Goal: Contribute content: Contribute content

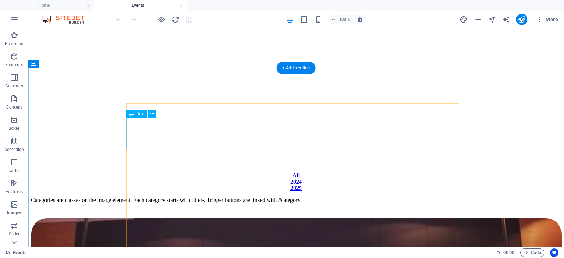
scroll to position [207, 0]
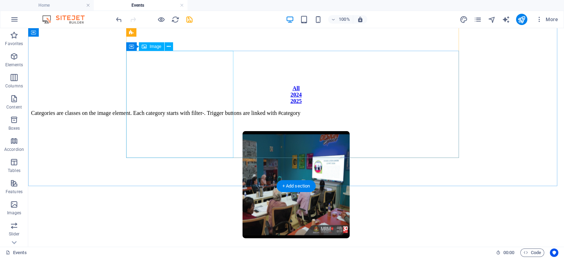
click at [166, 131] on figure at bounding box center [296, 185] width 530 height 109
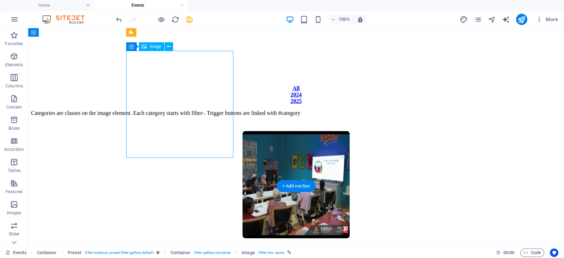
click at [191, 132] on figure at bounding box center [296, 185] width 530 height 109
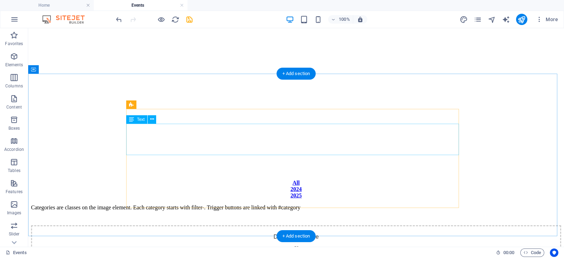
scroll to position [112, 0]
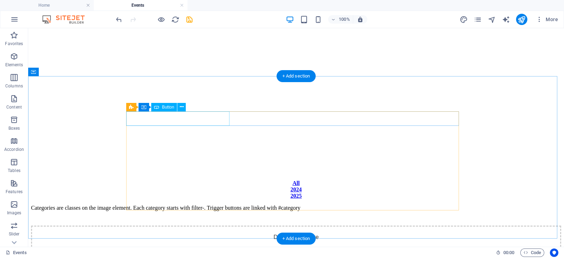
click at [215, 180] on div "All" at bounding box center [296, 183] width 530 height 6
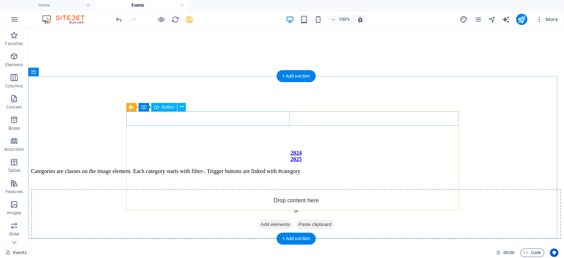
click at [215, 150] on div "2024" at bounding box center [296, 153] width 530 height 6
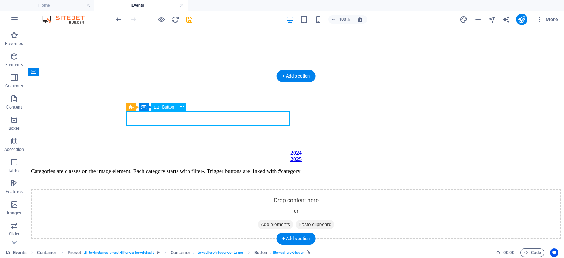
click at [215, 150] on div "2024" at bounding box center [296, 153] width 530 height 6
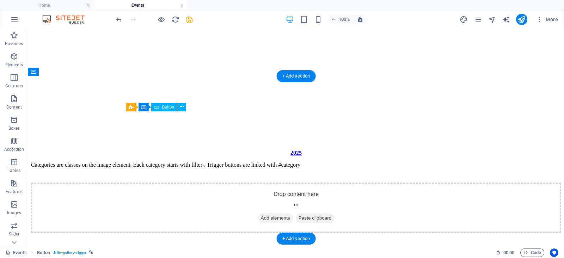
click at [215, 150] on div "2025" at bounding box center [296, 153] width 530 height 6
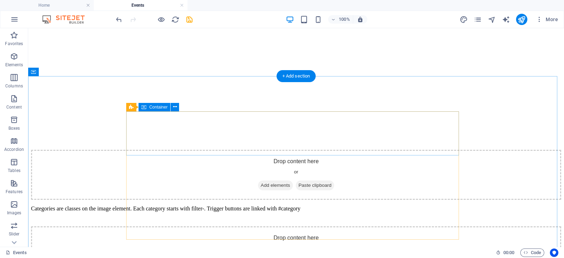
click at [211, 150] on div "Drop content here or Add elements Paste clipboard" at bounding box center [296, 175] width 530 height 50
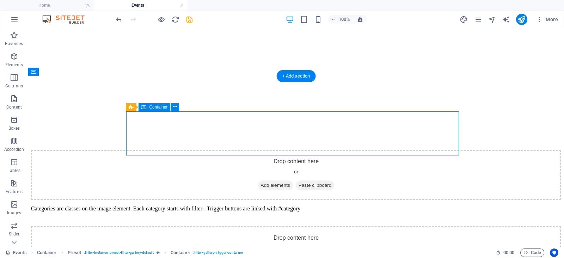
click at [211, 150] on div "Drop content here or Add elements Paste clipboard" at bounding box center [296, 175] width 530 height 50
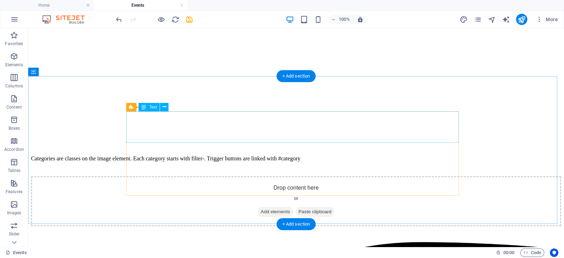
click at [210, 155] on div "Categories are classes on the image element. Each category starts with filter-.…" at bounding box center [296, 158] width 530 height 6
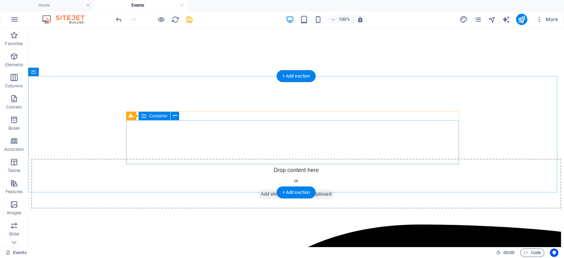
click at [210, 159] on div "Drop content here or Add elements Paste clipboard" at bounding box center [296, 184] width 530 height 50
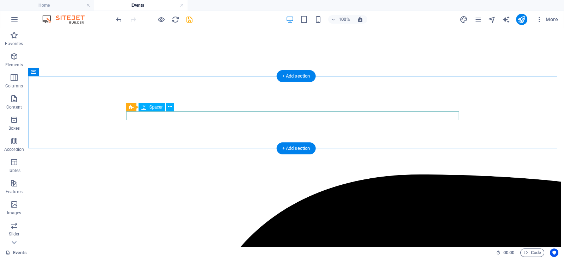
click at [207, 150] on div at bounding box center [296, 154] width 530 height 9
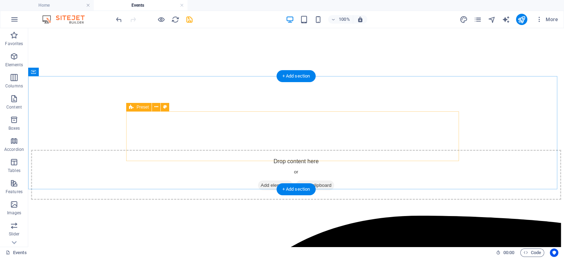
click at [206, 150] on div "Drop content here or Add elements Paste clipboard" at bounding box center [296, 175] width 530 height 50
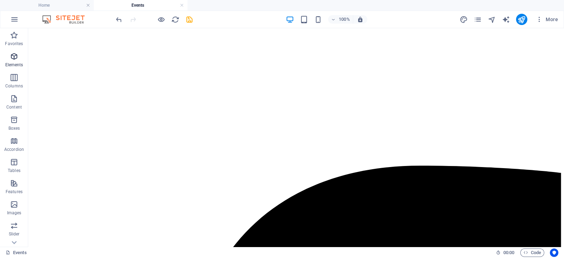
click at [15, 54] on icon "button" at bounding box center [14, 56] width 8 height 8
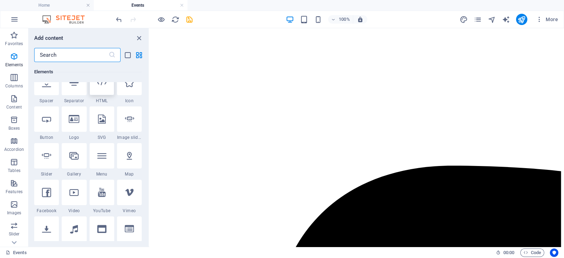
scroll to position [124, 0]
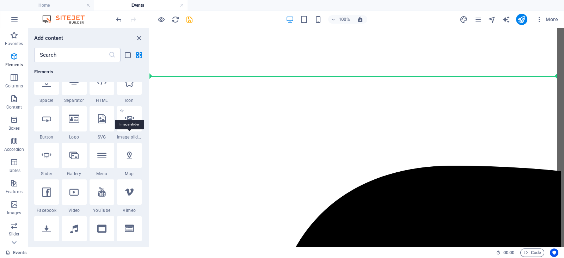
select select "4"
select select "%"
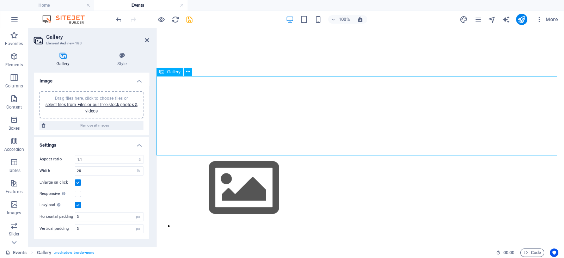
click at [212, 148] on img at bounding box center [243, 187] width 141 height 79
click at [116, 99] on span "Drag files here, click to choose files or select files from Files or our free s…" at bounding box center [91, 105] width 92 height 18
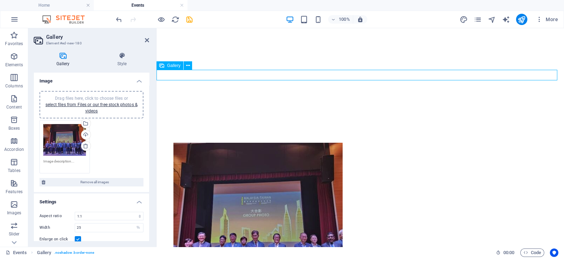
scroll to position [117, 0]
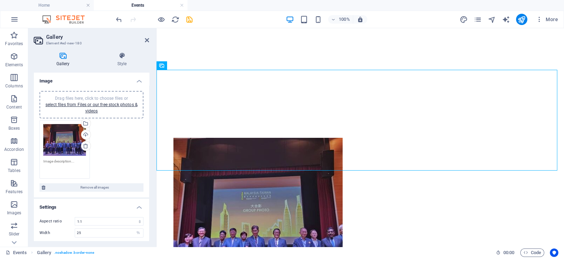
click at [74, 163] on textarea at bounding box center [64, 167] width 43 height 16
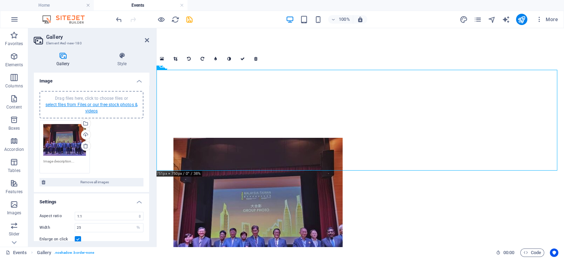
click at [115, 103] on link "select files from Files or our free stock photos & videos" at bounding box center [91, 107] width 92 height 11
click at [115, 103] on body "[DOMAIN_NAME] Home Events Favorites Elements Columns Content Boxes Accordion Ta…" at bounding box center [282, 129] width 564 height 258
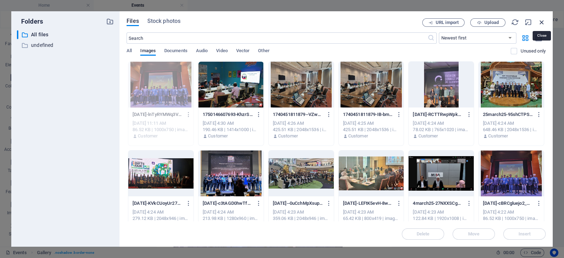
click at [539, 19] on icon "button" at bounding box center [542, 22] width 8 height 8
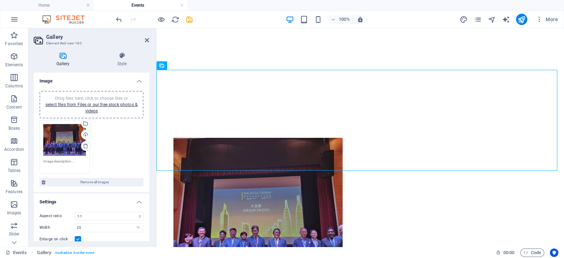
click at [121, 108] on div "Drag files here, click to choose files or select files from Files or our free s…" at bounding box center [92, 104] width 96 height 19
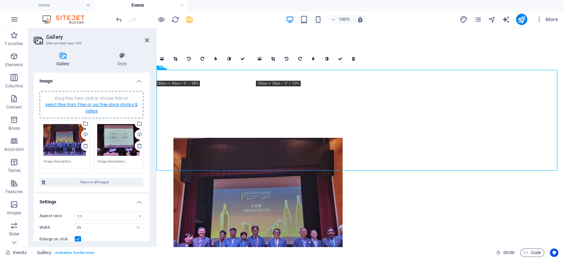
click at [116, 105] on link "select files from Files or our free stock photos & videos" at bounding box center [91, 107] width 92 height 11
click at [116, 105] on body "[DOMAIN_NAME] Home Events Favorites Elements Columns Content Boxes Accordion Ta…" at bounding box center [282, 129] width 564 height 258
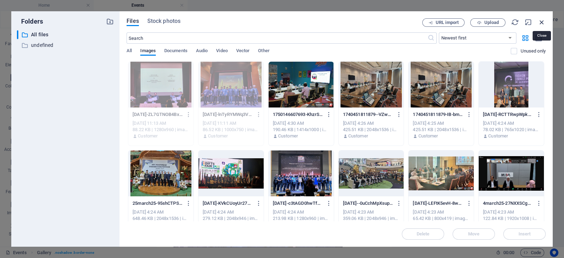
click at [544, 21] on icon "button" at bounding box center [542, 22] width 8 height 8
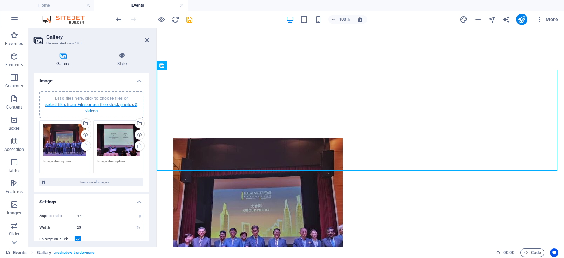
click at [99, 104] on link "select files from Files or our free stock photos & videos" at bounding box center [91, 107] width 92 height 11
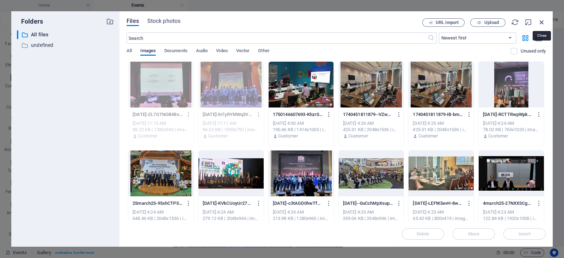
click at [539, 23] on icon "button" at bounding box center [542, 22] width 8 height 8
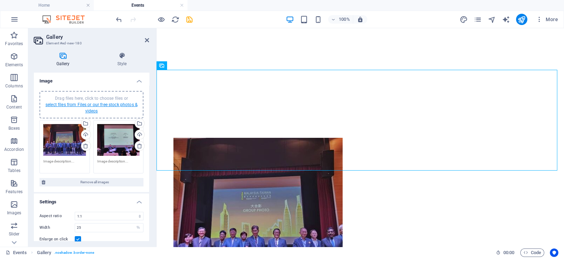
click at [60, 106] on link "select files from Files or our free stock photos & videos" at bounding box center [91, 107] width 92 height 11
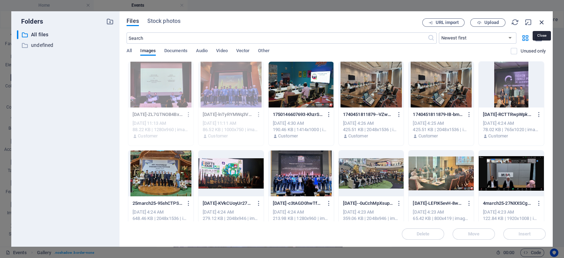
click at [545, 21] on icon "button" at bounding box center [542, 22] width 8 height 8
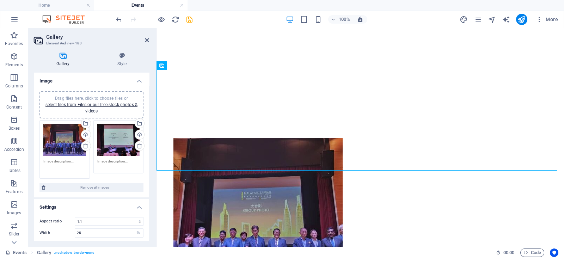
click at [68, 159] on textarea at bounding box center [64, 167] width 43 height 16
type textarea "tedyei"
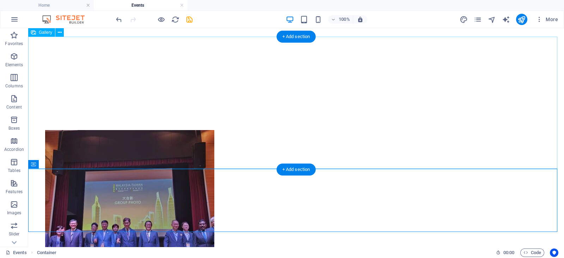
scroll to position [124, 0]
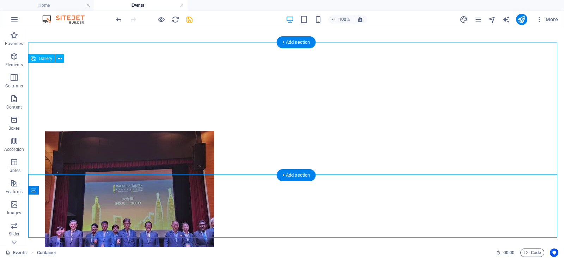
click at [104, 130] on li at bounding box center [110, 216] width 132 height 173
select select "4"
select select "%"
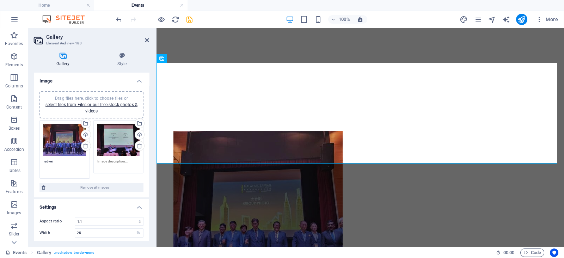
click at [66, 161] on textarea "tedyei" at bounding box center [64, 167] width 43 height 16
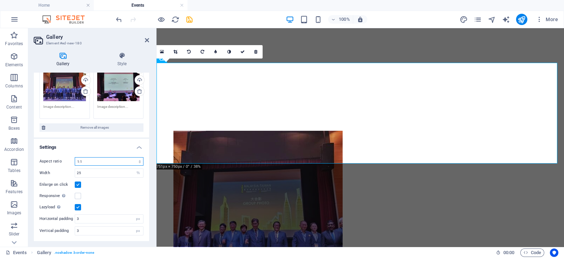
scroll to position [53, 0]
click at [110, 166] on select "No fixed aspect ratio 16:9 16:10 4:3 1:1 1:2 2:1" at bounding box center [109, 163] width 69 height 8
click at [75, 159] on select "No fixed aspect ratio 16:9 16:10 4:3 1:1 1:2 2:1" at bounding box center [109, 163] width 69 height 8
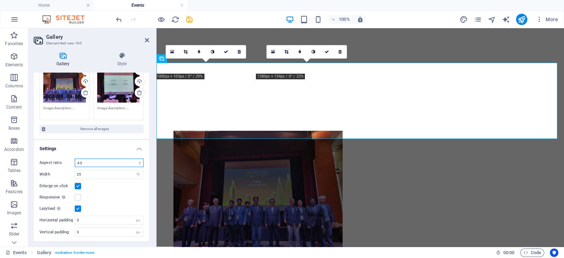
click at [116, 159] on select "No fixed aspect ratio 16:9 16:10 4:3 1:1 1:2 2:1" at bounding box center [109, 163] width 69 height 8
click at [75, 159] on select "No fixed aspect ratio 16:9 16:10 4:3 1:1 1:2 2:1" at bounding box center [109, 163] width 69 height 8
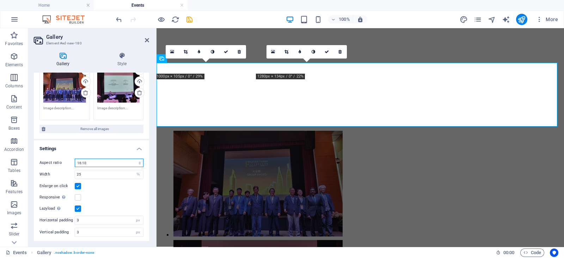
click at [109, 161] on select "No fixed aspect ratio 16:9 16:10 4:3 1:1 1:2 2:1" at bounding box center [109, 163] width 69 height 8
select select "3"
click at [75, 159] on select "No fixed aspect ratio 16:9 16:10 4:3 1:1 1:2 2:1" at bounding box center [109, 163] width 69 height 8
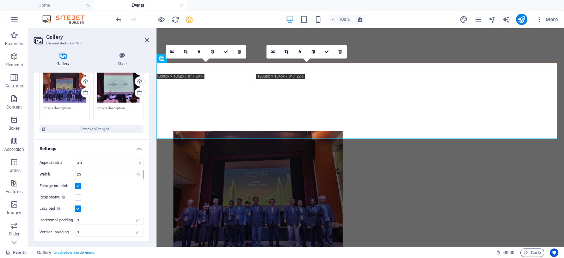
click at [90, 173] on input "25" at bounding box center [109, 174] width 68 height 8
type input "2"
type input "3"
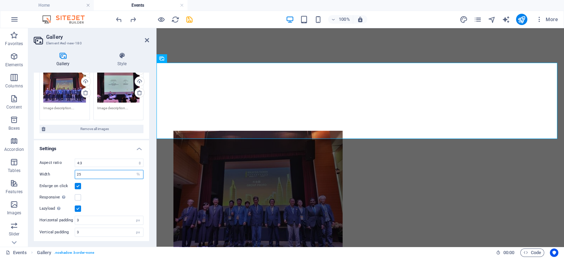
click at [100, 172] on input "25" at bounding box center [109, 174] width 68 height 8
type input "2"
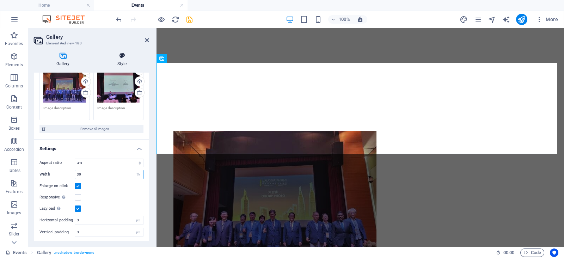
type input "30"
click at [122, 55] on icon at bounding box center [122, 55] width 54 height 7
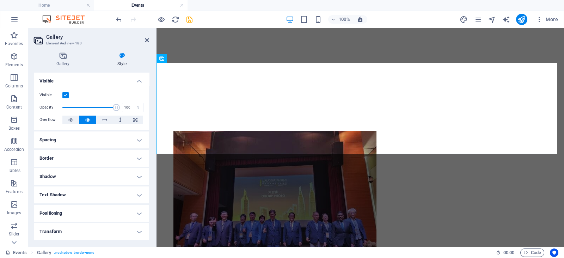
click at [99, 138] on h4 "Spacing" at bounding box center [91, 139] width 115 height 17
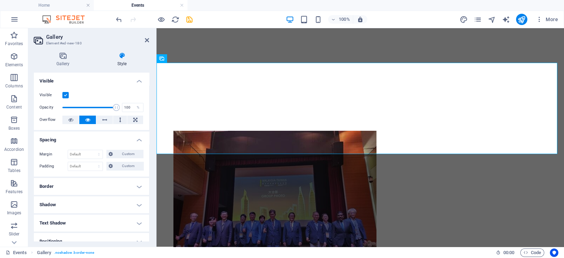
click at [99, 138] on h4 "Spacing" at bounding box center [91, 137] width 115 height 13
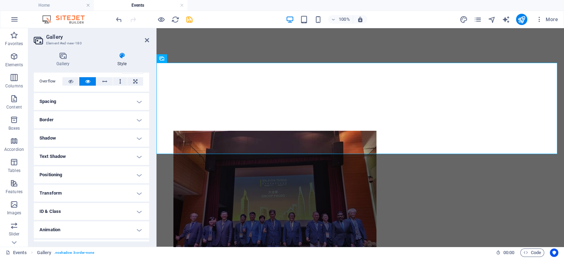
scroll to position [54, 0]
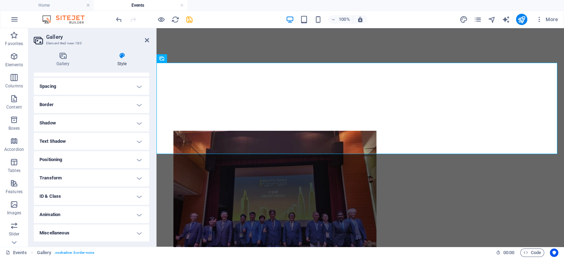
click at [92, 139] on h4 "Text Shadow" at bounding box center [91, 141] width 115 height 17
click at [92, 139] on h4 "Text Shadow" at bounding box center [91, 139] width 115 height 13
click at [87, 160] on h4 "Positioning" at bounding box center [91, 159] width 115 height 17
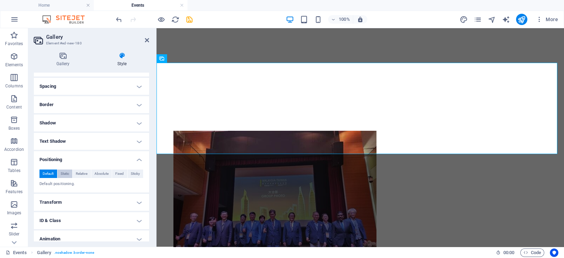
click at [68, 173] on span "Static" at bounding box center [65, 174] width 8 height 8
click at [82, 173] on span "Relative" at bounding box center [82, 174] width 12 height 8
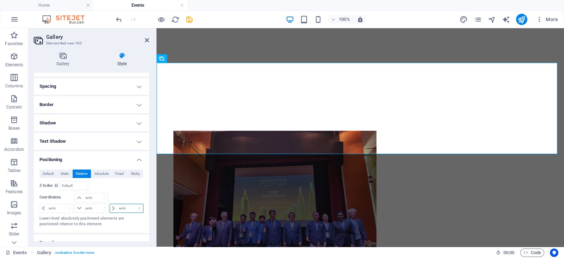
click at [116, 207] on select "auto px rem % em" at bounding box center [126, 208] width 33 height 8
click at [104, 174] on span "Absolute" at bounding box center [101, 174] width 14 height 8
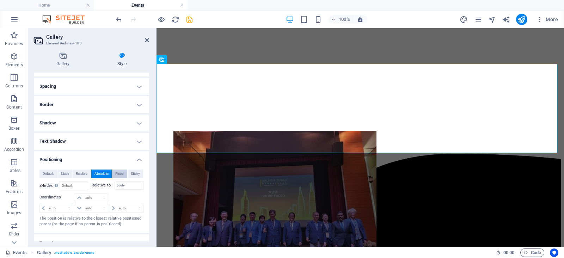
click at [116, 173] on span "Fixed" at bounding box center [119, 174] width 8 height 8
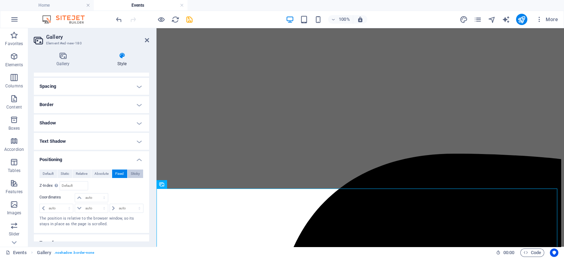
click at [139, 173] on button "Sticky" at bounding box center [136, 174] width 16 height 8
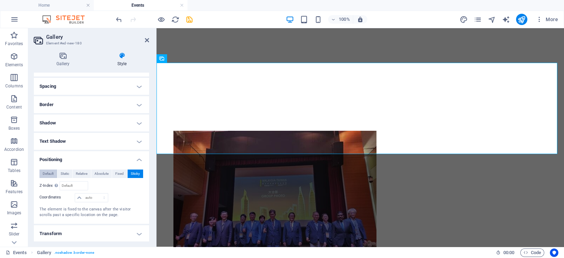
click at [51, 174] on span "Default" at bounding box center [48, 174] width 11 height 8
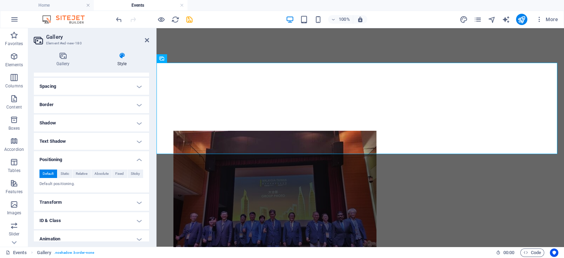
click at [139, 156] on h4 "Positioning" at bounding box center [91, 157] width 115 height 13
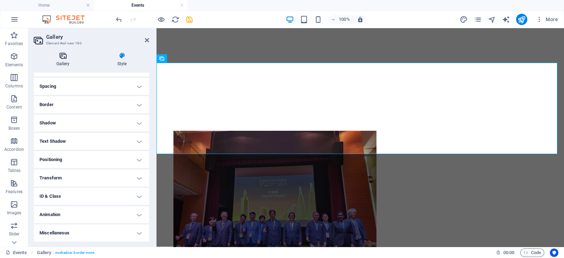
click at [69, 56] on icon at bounding box center [63, 55] width 58 height 7
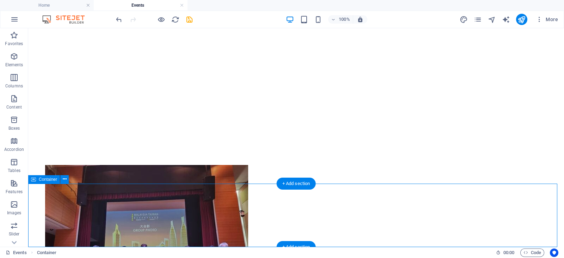
scroll to position [123, 0]
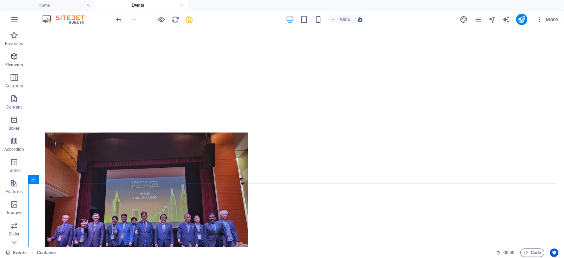
click at [18, 64] on p "Elements" at bounding box center [14, 65] width 18 height 6
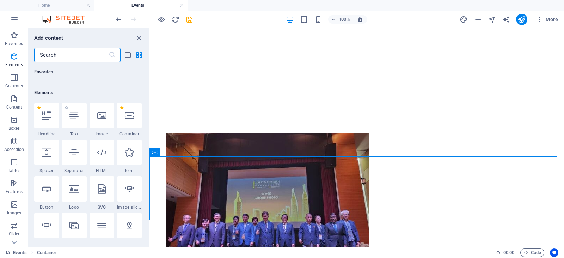
scroll to position [75, 0]
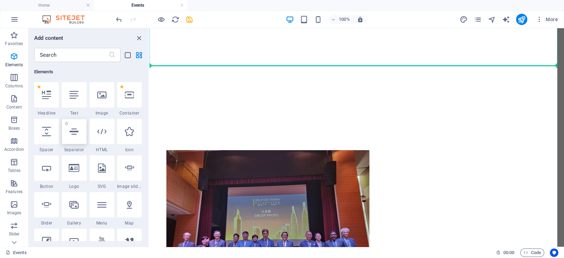
select select "px"
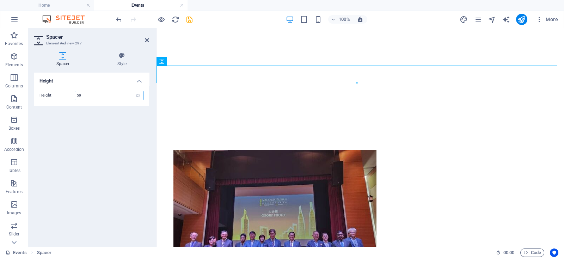
click at [79, 97] on input "50" at bounding box center [109, 95] width 68 height 8
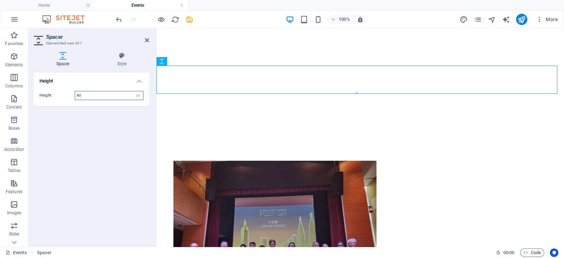
type input "80"
click at [149, 43] on link at bounding box center [147, 40] width 4 height 6
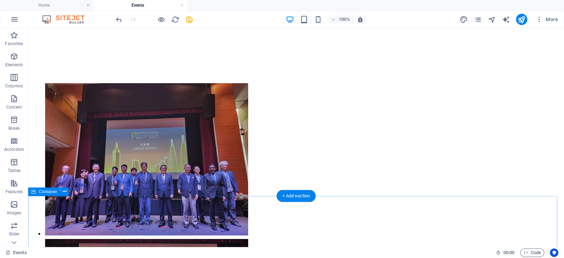
scroll to position [121, 0]
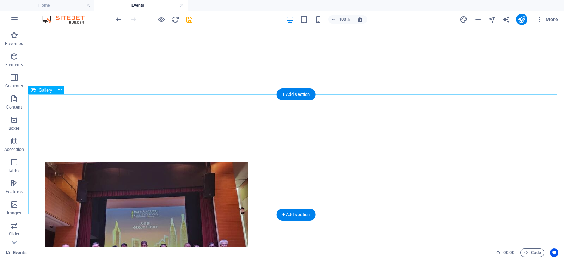
click at [112, 190] on li at bounding box center [123, 239] width 158 height 156
select select "3"
select select "%"
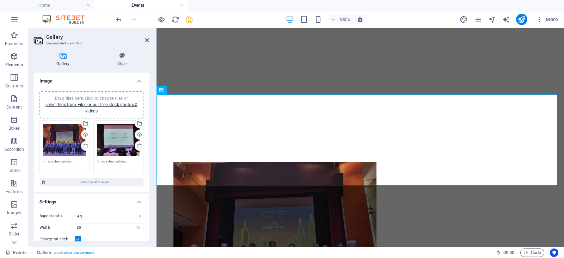
click at [22, 57] on span "Elements" at bounding box center [14, 60] width 28 height 17
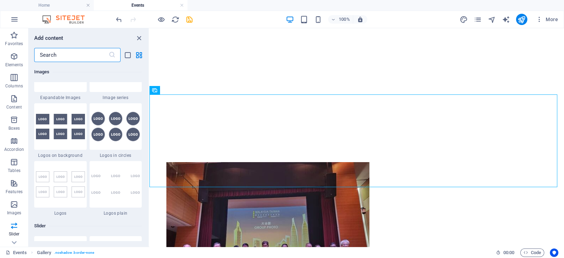
scroll to position [3841, 0]
click at [128, 55] on icon "list-view" at bounding box center [128, 55] width 8 height 8
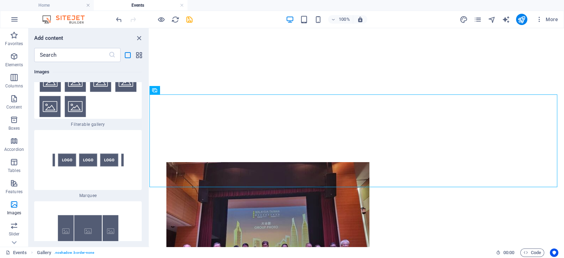
scroll to position [8838, 0]
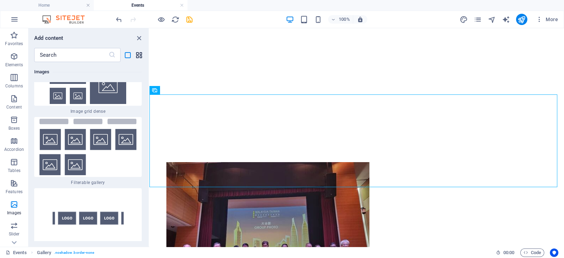
click at [138, 55] on icon "grid-view" at bounding box center [139, 55] width 8 height 8
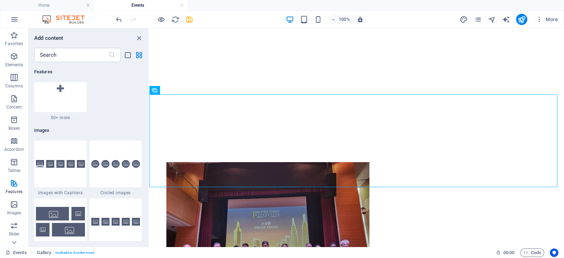
scroll to position [3515, 0]
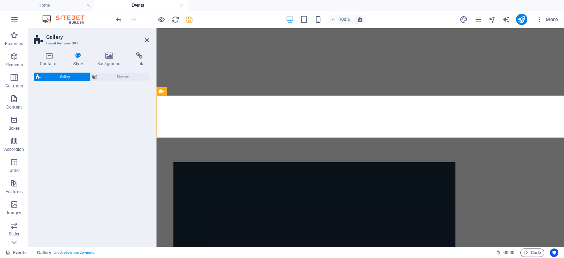
select select "rem"
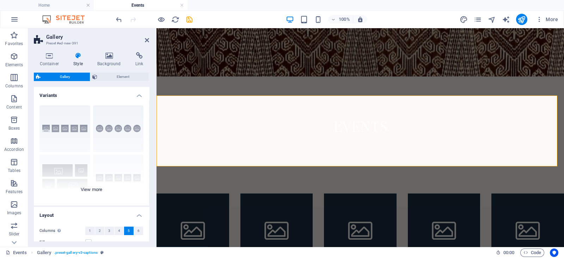
click at [94, 190] on div "Captions Circle Collage Default Grid Grid shifted" at bounding box center [91, 153] width 115 height 106
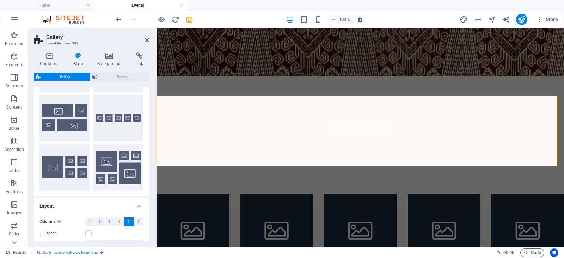
scroll to position [41, 0]
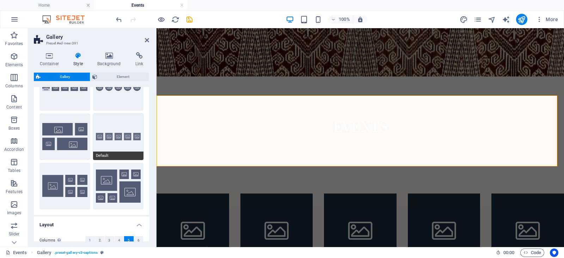
click at [100, 135] on button "Default" at bounding box center [118, 136] width 51 height 47
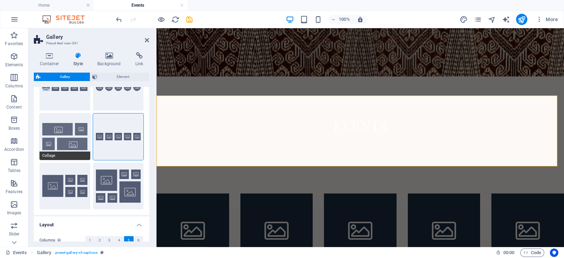
click at [79, 145] on button "Collage" at bounding box center [64, 136] width 51 height 47
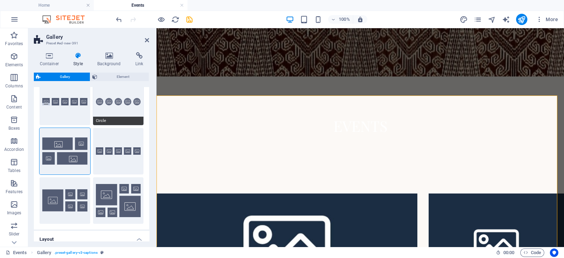
click at [120, 109] on button "Circle" at bounding box center [118, 102] width 51 height 47
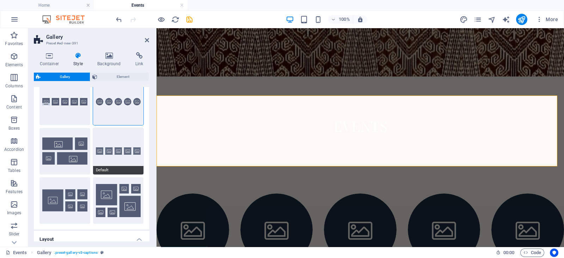
click at [98, 147] on button "Default" at bounding box center [118, 151] width 51 height 47
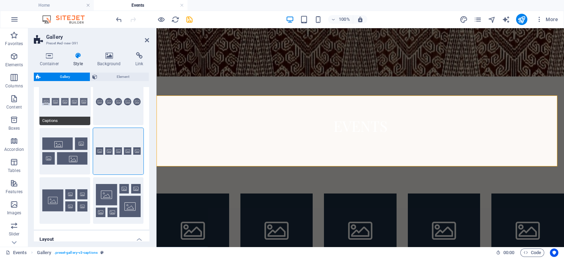
click at [66, 103] on button "Captions" at bounding box center [64, 102] width 51 height 47
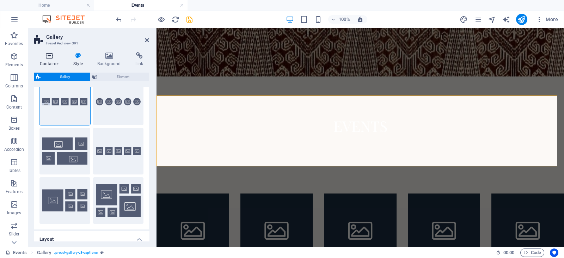
click at [51, 59] on icon at bounding box center [49, 55] width 31 height 7
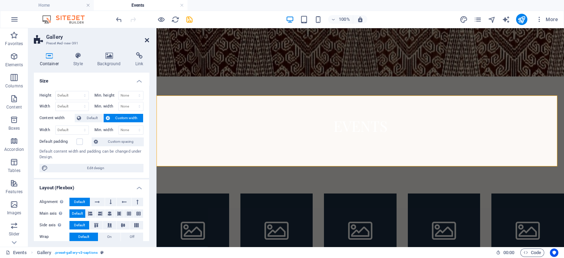
drag, startPoint x: 148, startPoint y: 41, endPoint x: 159, endPoint y: 52, distance: 15.2
click at [148, 41] on icon at bounding box center [147, 40] width 4 height 6
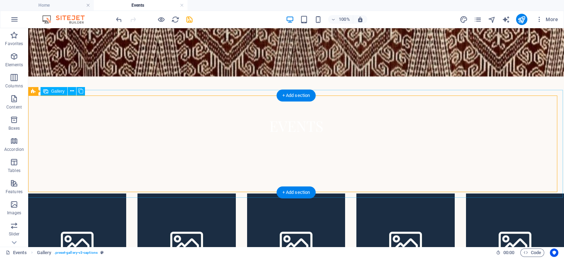
click at [89, 194] on li at bounding box center [77, 243] width 98 height 98
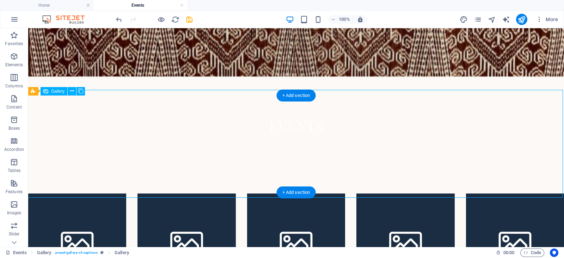
click at [89, 194] on li at bounding box center [77, 243] width 98 height 98
select select "4"
select select "px"
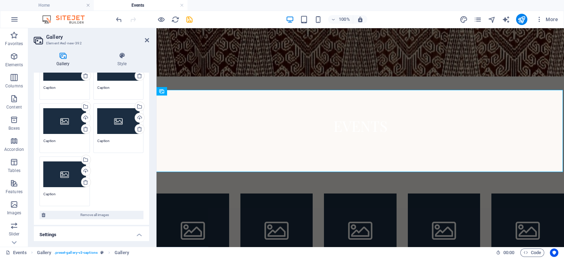
scroll to position [35, 0]
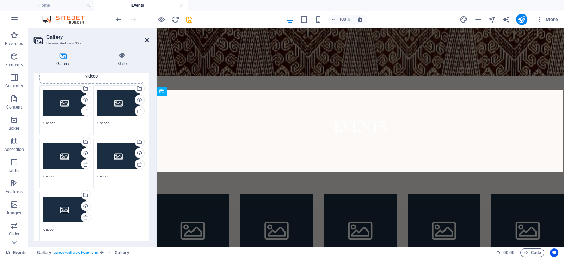
drag, startPoint x: 146, startPoint y: 40, endPoint x: 113, endPoint y: 43, distance: 33.3
click at [146, 40] on icon at bounding box center [147, 40] width 4 height 6
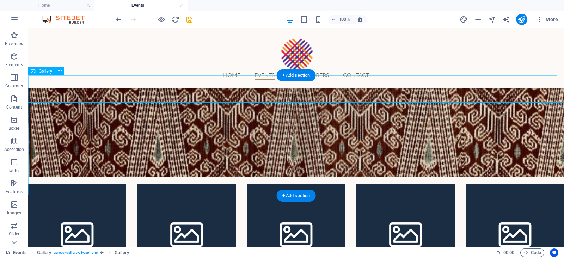
scroll to position [216, 0]
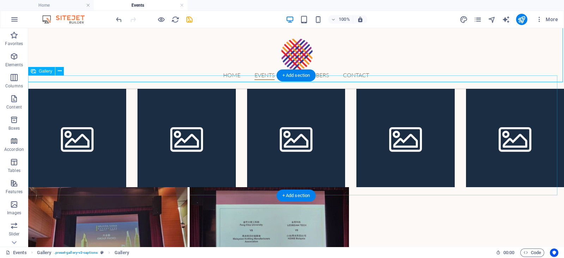
click at [172, 186] on li at bounding box center [107, 247] width 161 height 122
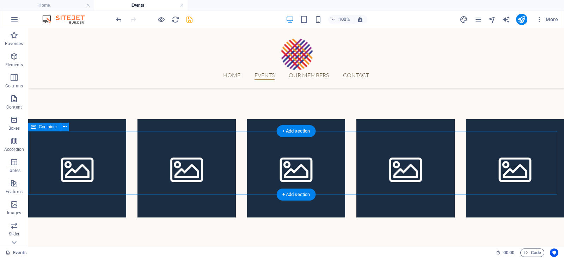
scroll to position [162, 0]
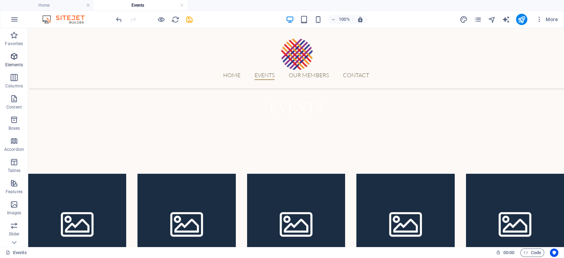
click at [13, 55] on icon "button" at bounding box center [14, 56] width 8 height 8
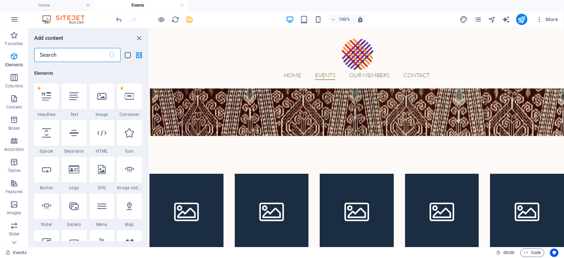
scroll to position [75, 0]
click at [73, 57] on input "text" at bounding box center [71, 55] width 74 height 14
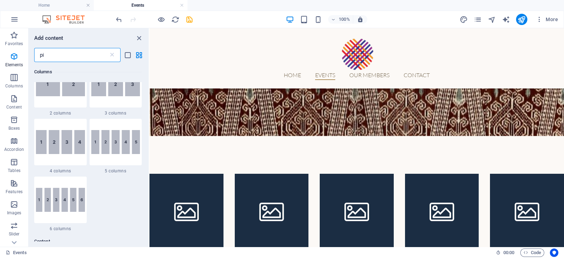
scroll to position [0, 0]
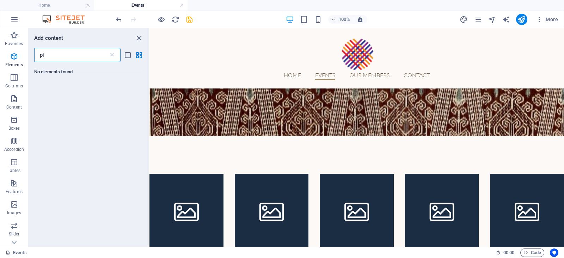
type input "p"
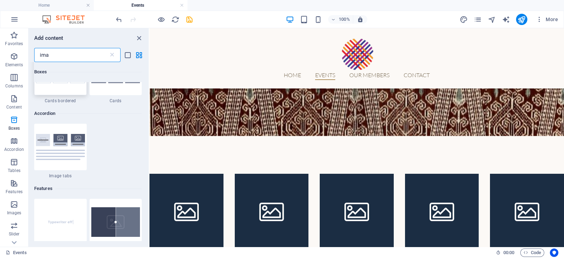
scroll to position [394, 0]
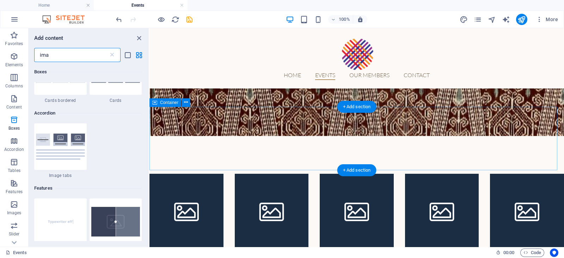
type input "ima"
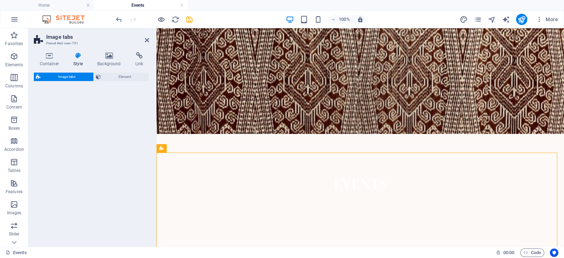
scroll to position [173, 0]
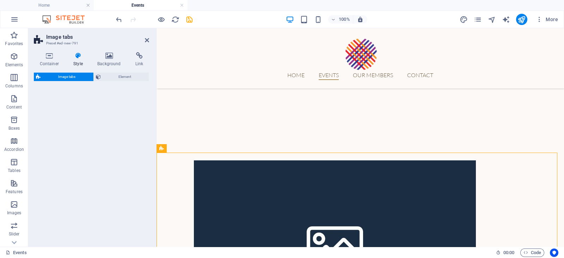
select select "rem"
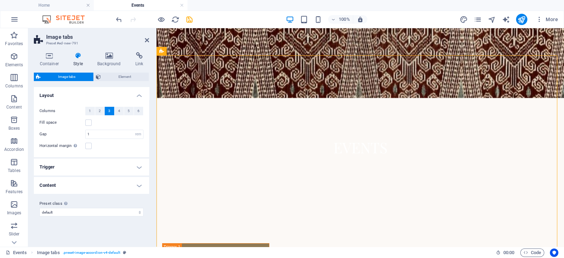
scroll to position [129, 0]
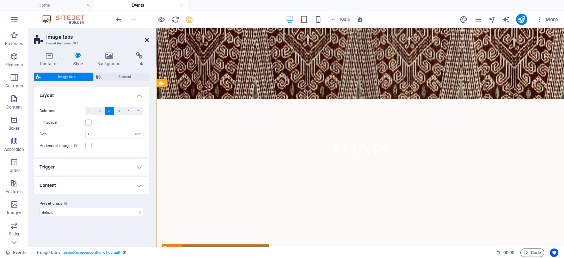
drag, startPoint x: 148, startPoint y: 39, endPoint x: 119, endPoint y: 18, distance: 35.8
click at [148, 39] on icon at bounding box center [147, 40] width 4 height 6
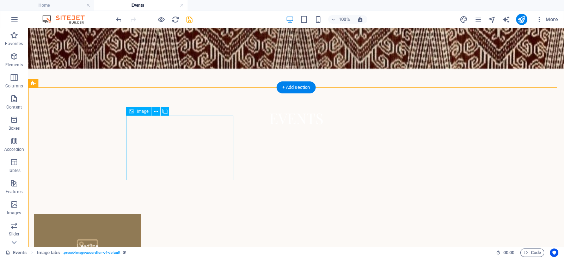
click at [141, 214] on figure "Headline" at bounding box center [87, 246] width 107 height 65
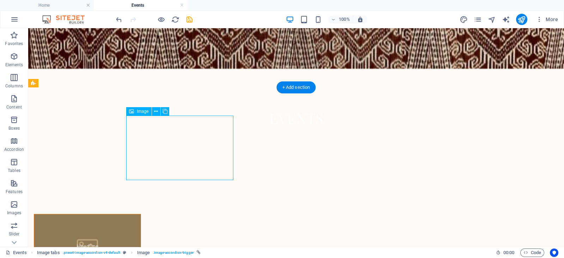
click at [141, 214] on figure "Headline" at bounding box center [87, 246] width 107 height 65
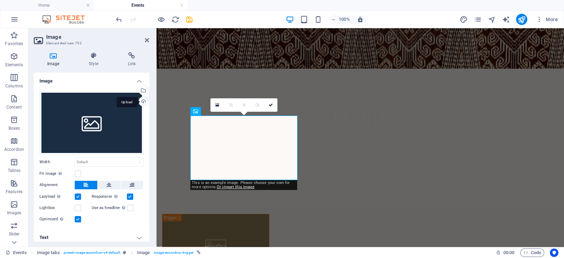
click at [143, 101] on div "Upload" at bounding box center [142, 102] width 11 height 11
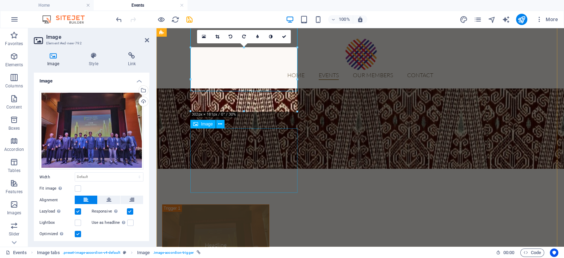
scroll to position [197, 0]
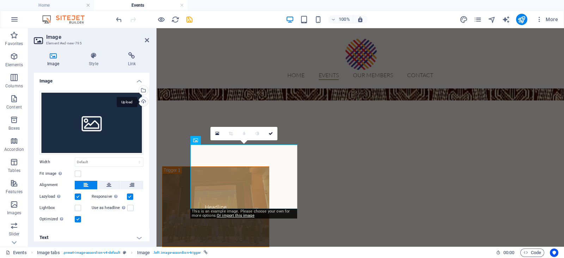
click at [144, 102] on div "Upload" at bounding box center [142, 102] width 11 height 11
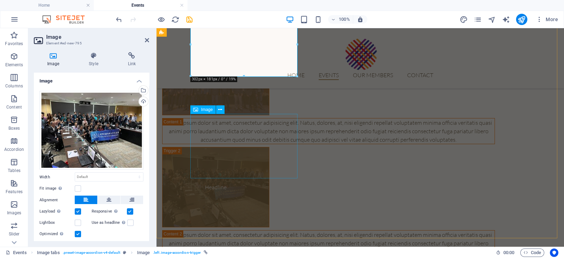
scroll to position [330, 0]
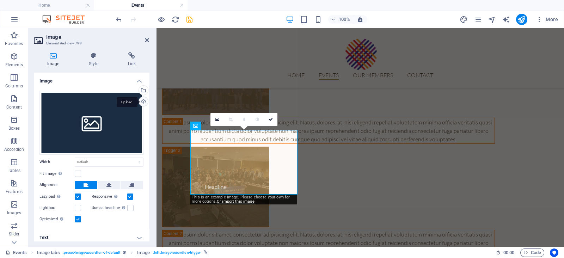
click at [143, 100] on div "Upload" at bounding box center [142, 102] width 11 height 11
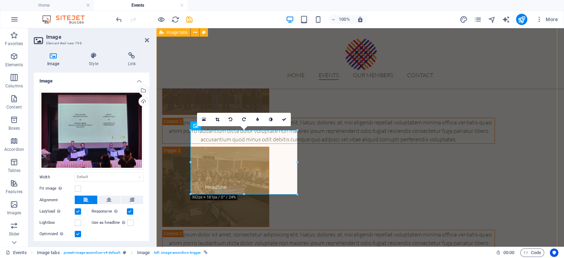
click at [326, 167] on div "Headline Lorem ipsum dolor sit amet, consectetur adipisicing elit. Natus, dolor…" at bounding box center [360, 201] width 407 height 390
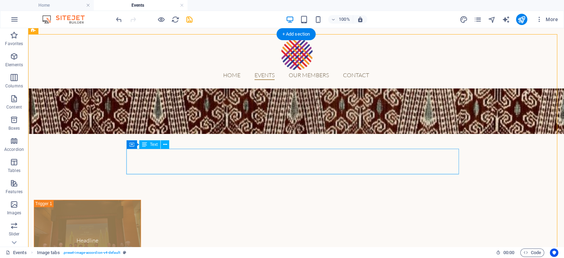
scroll to position [161, 0]
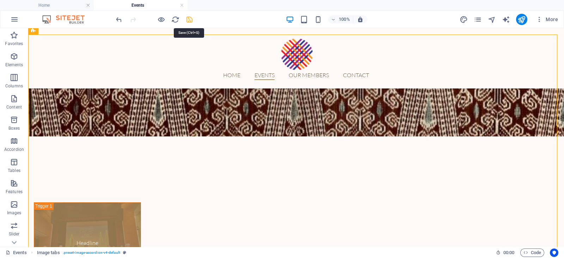
click at [188, 21] on icon "save" at bounding box center [189, 20] width 8 height 8
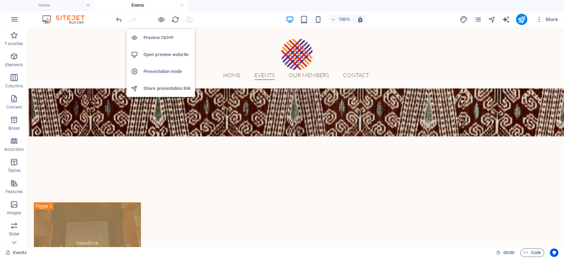
click at [158, 57] on h6 "Open preview website" at bounding box center [166, 54] width 47 height 8
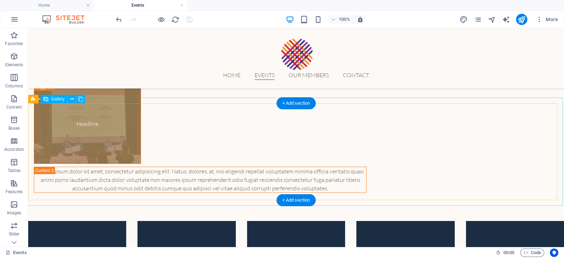
scroll to position [496, 0]
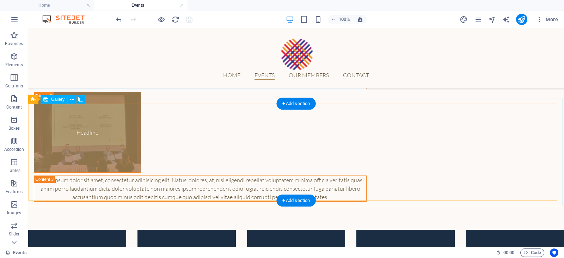
click at [214, 99] on div "Headline Lorem ipsum dolor sit amet, consectetur adipisicing elit. Natus, dolor…" at bounding box center [296, 34] width 536 height 390
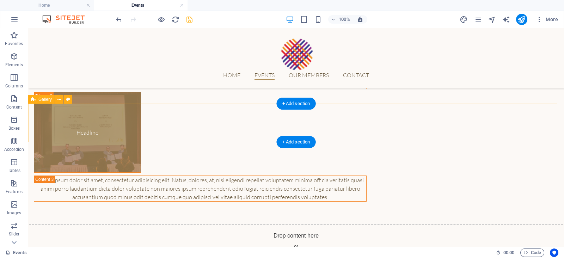
click at [229, 224] on div "Drop content here or Add elements Paste clipboard" at bounding box center [296, 249] width 547 height 50
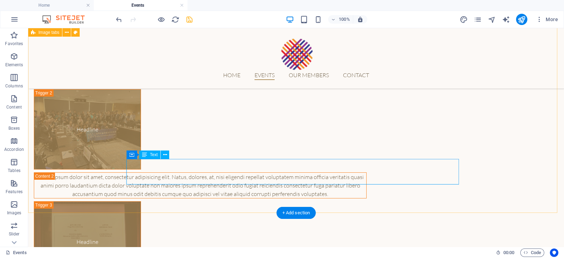
scroll to position [386, 0]
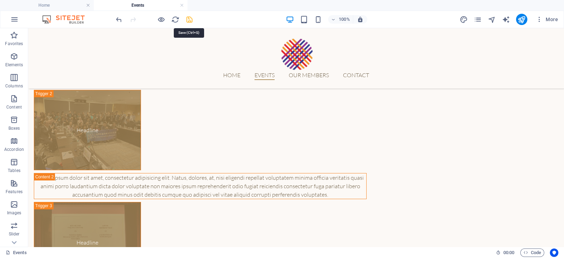
click at [191, 22] on icon "save" at bounding box center [189, 20] width 8 height 8
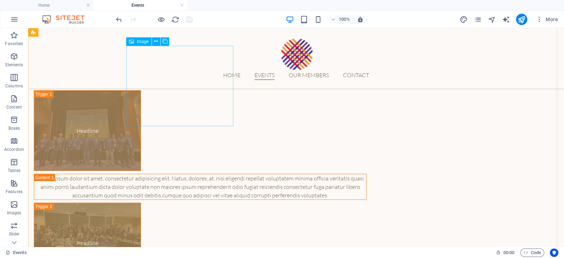
scroll to position [178, 0]
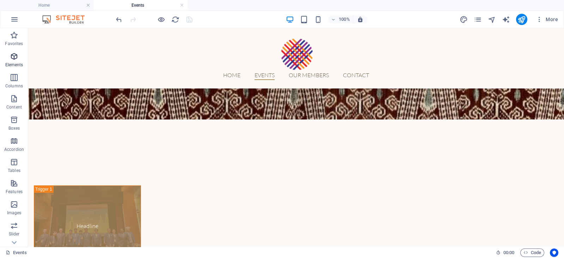
click at [14, 61] on span "Elements" at bounding box center [14, 60] width 28 height 17
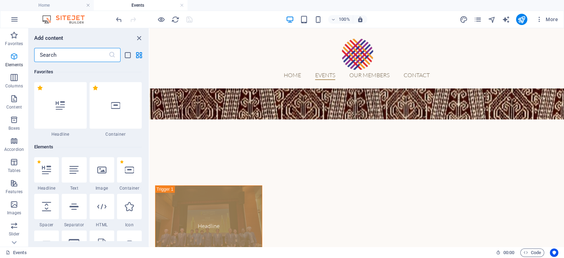
scroll to position [75, 0]
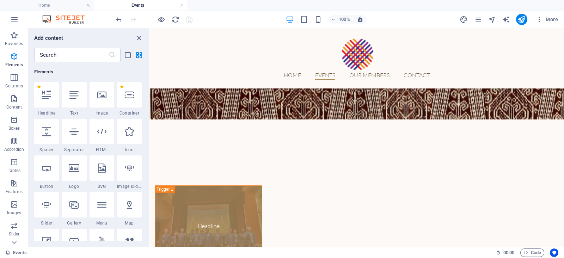
click at [249, 10] on ul "Home Events" at bounding box center [282, 5] width 564 height 11
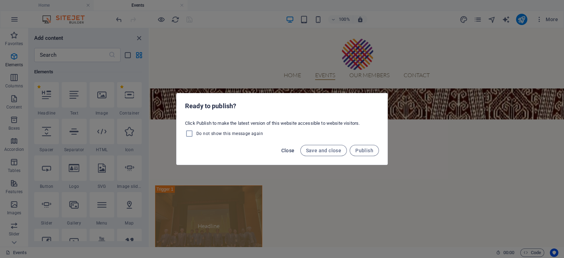
click at [293, 149] on span "Close" at bounding box center [287, 151] width 13 height 6
